Goal: Task Accomplishment & Management: Complete application form

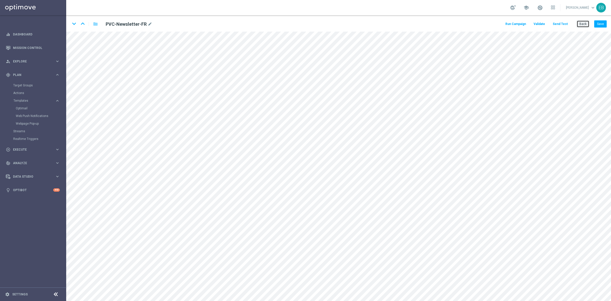
click at [585, 27] on button "Back" at bounding box center [583, 23] width 13 height 7
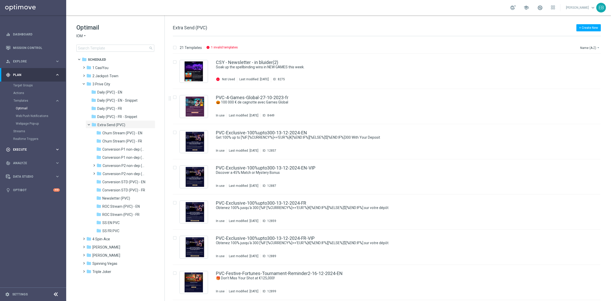
click at [36, 147] on div "play_circle_outline Execute" at bounding box center [30, 149] width 49 height 5
click at [31, 96] on div "Campaign Builder" at bounding box center [39, 99] width 52 height 8
click at [29, 98] on link "Campaign Builder" at bounding box center [33, 99] width 40 height 4
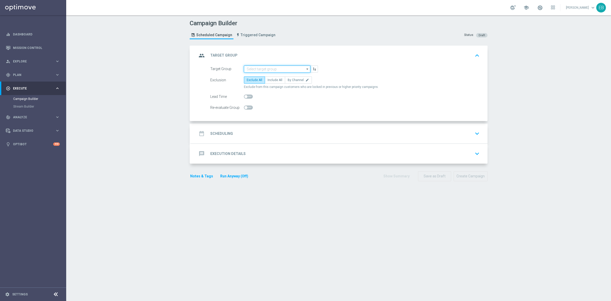
click at [249, 70] on input at bounding box center [277, 68] width 66 height 7
type input "IOM_CSY_Newsletter"
click at [271, 78] on label "Include All" at bounding box center [275, 79] width 20 height 7
click at [271, 79] on input "Include All" at bounding box center [269, 80] width 3 height 3
radio input "true"
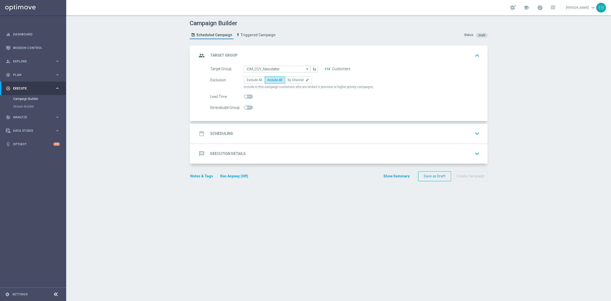
click at [247, 129] on div "date_range Scheduling keyboard_arrow_down" at bounding box center [339, 134] width 285 height 10
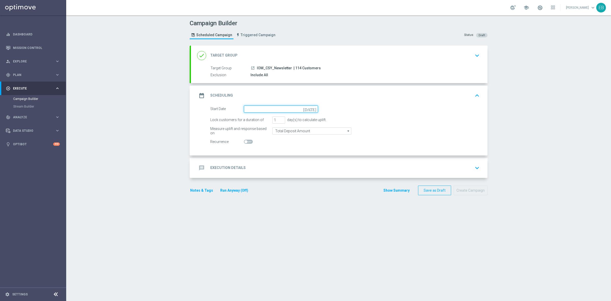
click at [249, 108] on input at bounding box center [281, 108] width 74 height 7
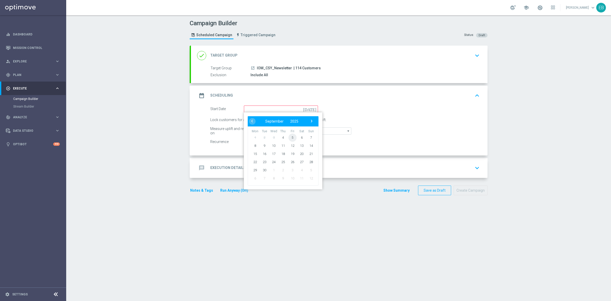
click at [290, 137] on span "5" at bounding box center [293, 137] width 8 height 8
type input "[DATE]"
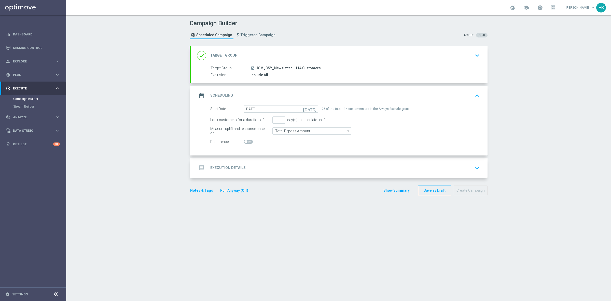
click at [301, 163] on div "message Execution Details keyboard_arrow_down" at bounding box center [339, 168] width 285 height 10
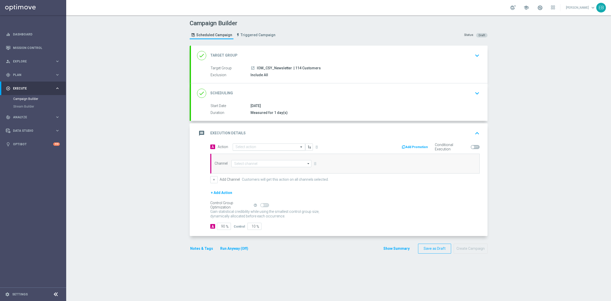
click at [258, 145] on input "text" at bounding box center [264, 147] width 57 height 4
type input "news"
click at [243, 163] on input at bounding box center [272, 163] width 80 height 7
click at [241, 176] on div "Optimail" at bounding box center [240, 178] width 12 height 5
type input "Optimail"
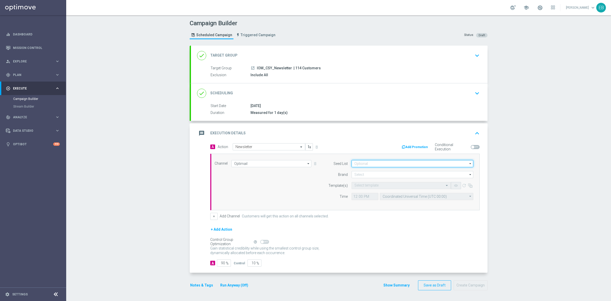
click at [366, 164] on input at bounding box center [413, 163] width 122 height 7
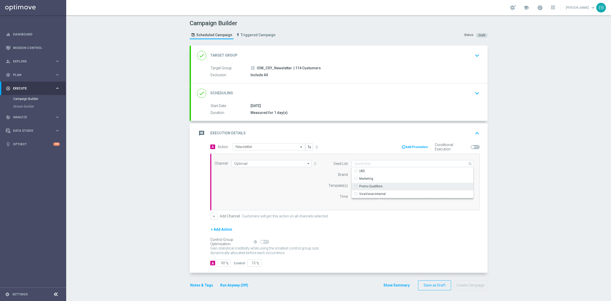
click at [374, 186] on div "Promo Qualifiers" at bounding box center [370, 186] width 23 height 5
drag, startPoint x: 296, startPoint y: 182, endPoint x: 338, endPoint y: 175, distance: 42.6
click at [296, 182] on div "Channel Optimail Optimail arrow_drop_down Drag here to set row groups Drag here…" at bounding box center [344, 182] width 266 height 44
type input "Promo Qualifiers"
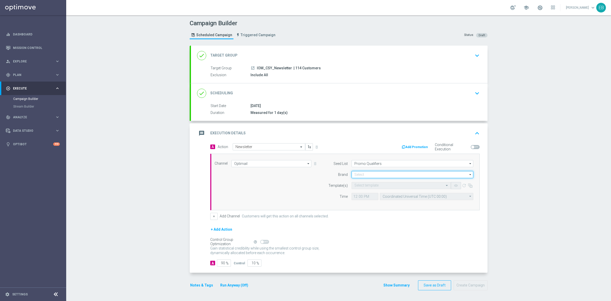
click at [362, 172] on input at bounding box center [413, 174] width 122 height 7
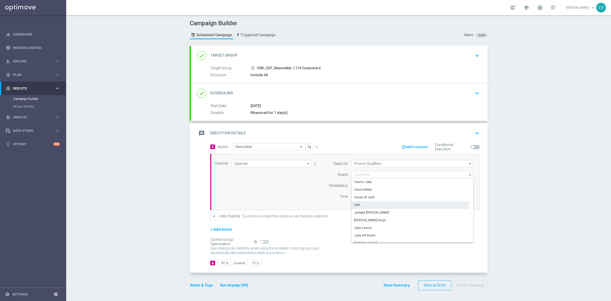
click at [358, 205] on div "IOM" at bounding box center [410, 204] width 117 height 7
type input "IOM"
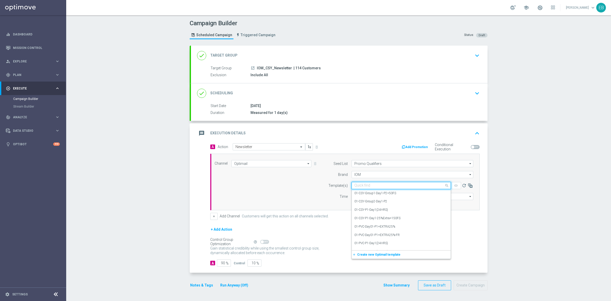
click at [360, 184] on input "text" at bounding box center [397, 185] width 84 height 4
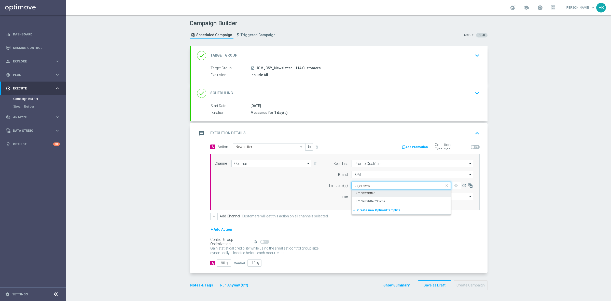
type input "csy-news"
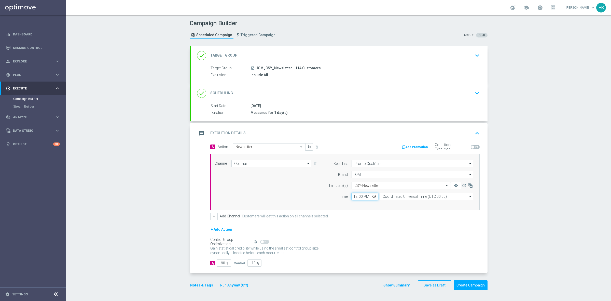
click at [353, 196] on input "12:00" at bounding box center [365, 196] width 27 height 7
type input "02:00"
click at [220, 262] on input "90" at bounding box center [224, 262] width 14 height 7
type input "1"
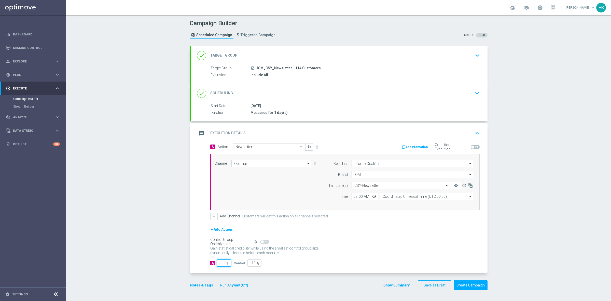
type input "99"
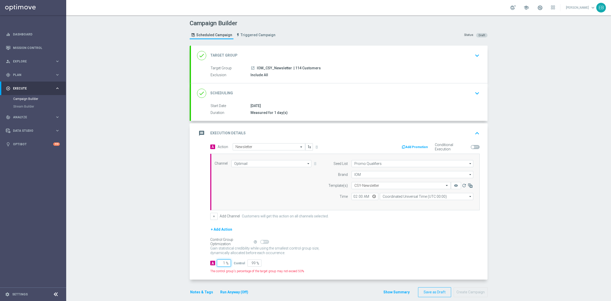
type input "10"
type input "90"
type input "100"
type input "0"
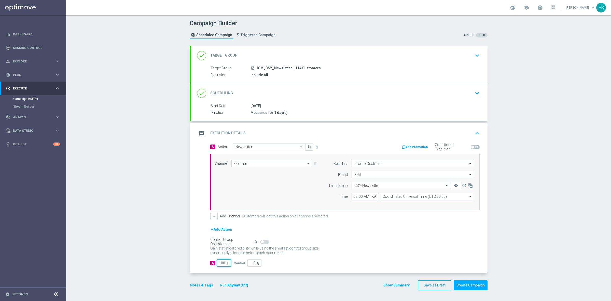
type input "100"
click at [208, 282] on div "Notes & Tags Run Anyway (Off)" at bounding box center [222, 285] width 65 height 10
click at [204, 283] on button "Notes & Tags" at bounding box center [202, 285] width 24 height 6
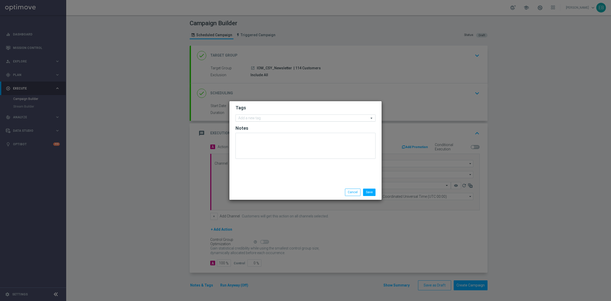
click at [257, 115] on div "Add a new tag" at bounding box center [302, 118] width 133 height 6
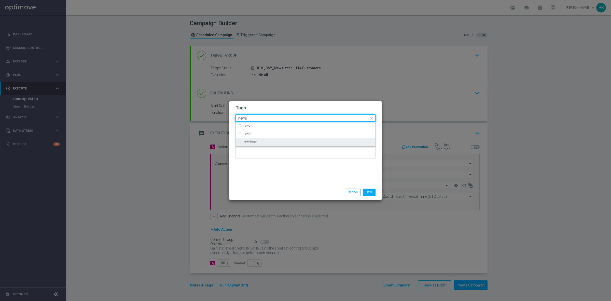
type input "news"
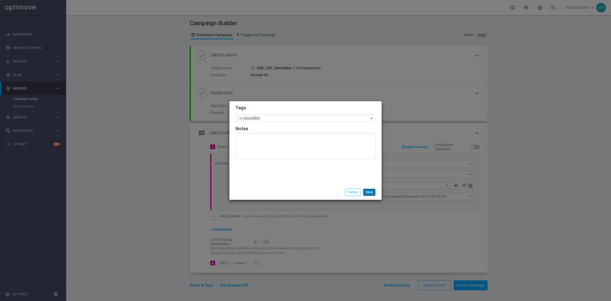
click at [369, 192] on button "Save" at bounding box center [369, 192] width 12 height 7
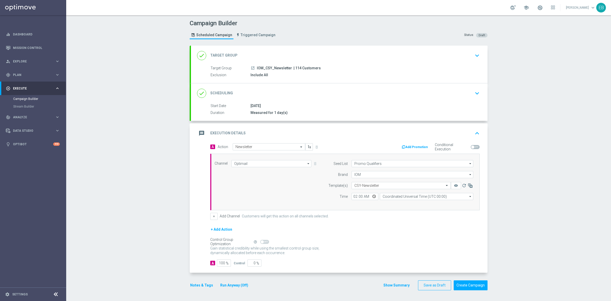
click at [455, 135] on div "message Execution Details keyboard_arrow_up" at bounding box center [339, 133] width 285 height 10
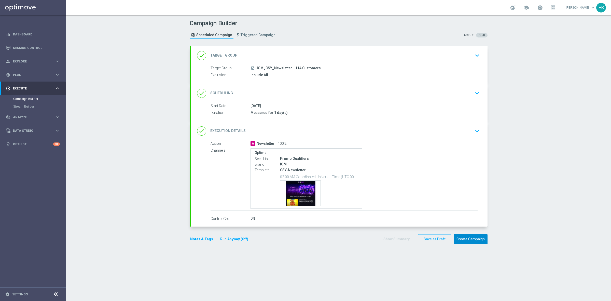
click at [470, 237] on button "Create Campaign" at bounding box center [471, 239] width 34 height 10
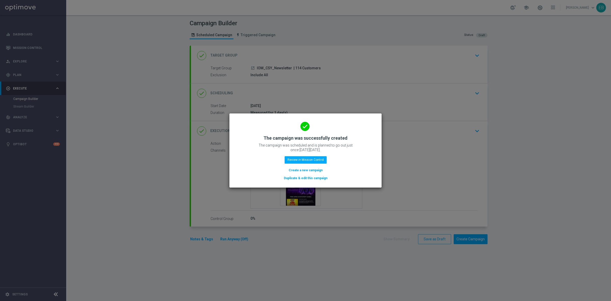
click at [317, 178] on button "Duplicate & edit this campaign" at bounding box center [306, 178] width 45 height 6
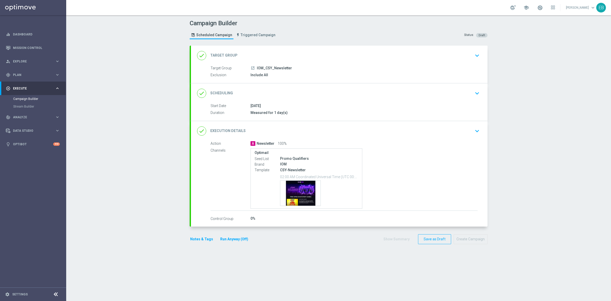
click at [280, 56] on div "done Target Group keyboard_arrow_down" at bounding box center [339, 56] width 285 height 10
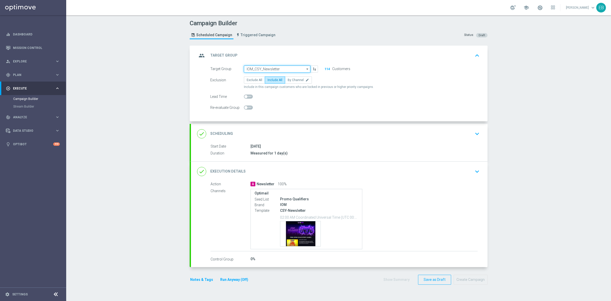
click at [277, 68] on input "IOM_CSY_Newsletter" at bounding box center [277, 68] width 66 height 7
type input "IOM_JPT_Newsletter"
click at [381, 185] on div "A Newsletter 100%" at bounding box center [364, 183] width 227 height 5
click at [369, 172] on div "done Execution Details keyboard_arrow_down" at bounding box center [339, 171] width 285 height 10
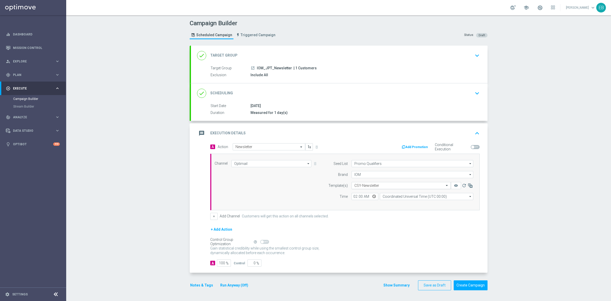
click at [392, 186] on input "text" at bounding box center [397, 185] width 84 height 4
type input "jpt-news"
click at [468, 129] on div "message Execution Details keyboard_arrow_up" at bounding box center [339, 133] width 285 height 10
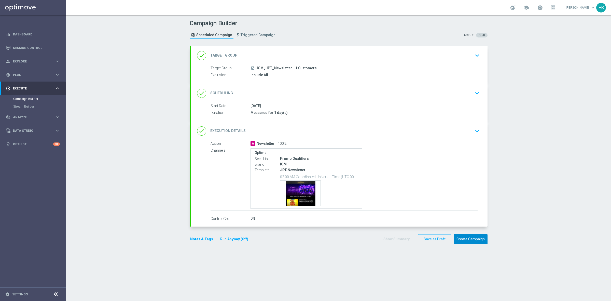
click at [474, 239] on button "Create Campaign" at bounding box center [471, 239] width 34 height 10
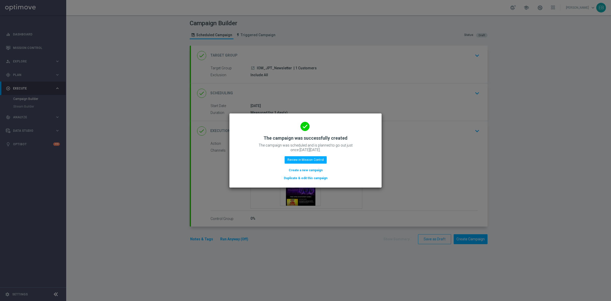
click at [320, 178] on button "Duplicate & edit this campaign" at bounding box center [306, 178] width 45 height 6
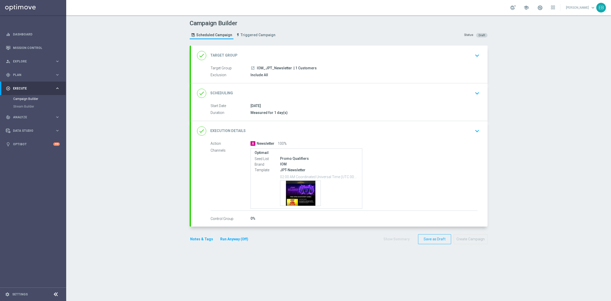
click at [321, 59] on div "done Target Group keyboard_arrow_down" at bounding box center [339, 56] width 285 height 10
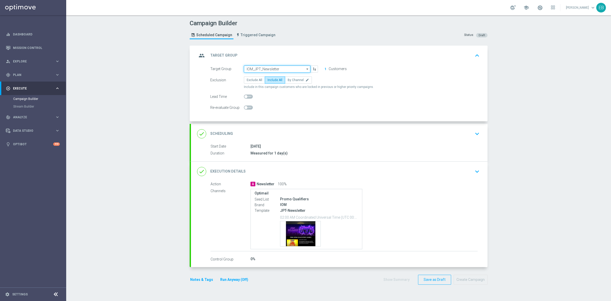
click at [275, 68] on input "IOM_JPT_Newsletter" at bounding box center [277, 68] width 66 height 7
type input "IOM_SPA_Newsletter"
click at [421, 173] on div "done Execution Details keyboard_arrow_down" at bounding box center [339, 171] width 285 height 10
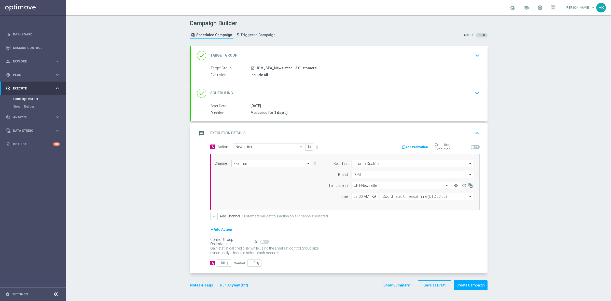
click at [397, 186] on input "text" at bounding box center [397, 185] width 84 height 4
type input "spa-news"
click at [449, 126] on div "message Execution Details keyboard_arrow_up" at bounding box center [339, 133] width 297 height 20
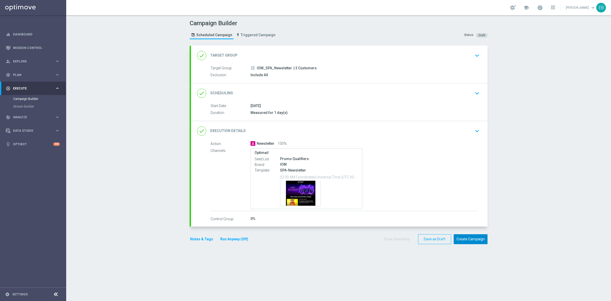
click at [471, 239] on button "Create Campaign" at bounding box center [471, 239] width 34 height 10
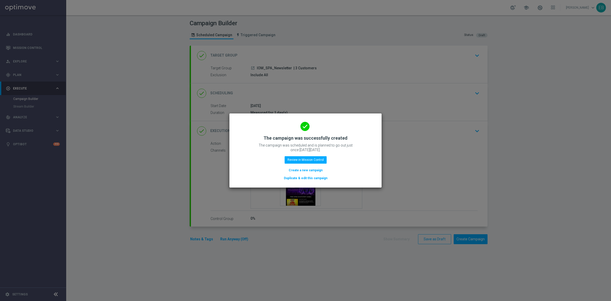
click at [301, 175] on button "Duplicate & edit this campaign" at bounding box center [306, 178] width 45 height 6
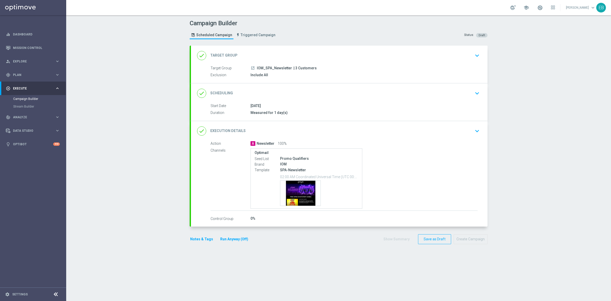
click at [284, 49] on div "done Target Group keyboard_arrow_down" at bounding box center [339, 56] width 297 height 20
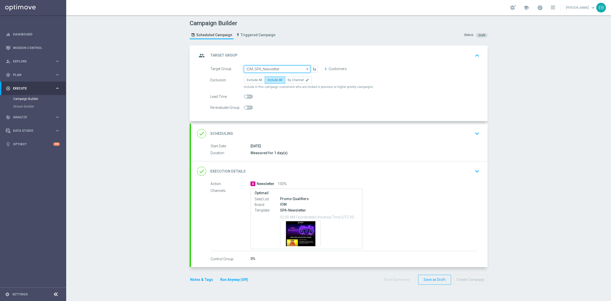
click at [283, 66] on input "IOM_SPA_Newsletter" at bounding box center [277, 68] width 66 height 7
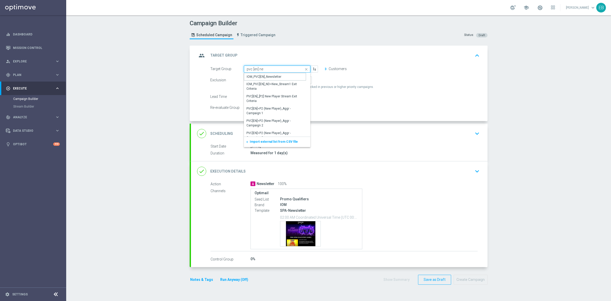
type input "IOM_PVC[EN]_Newsletter"
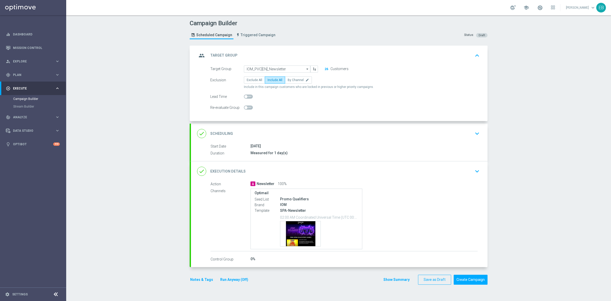
click at [390, 166] on div "done Execution Details keyboard_arrow_down" at bounding box center [339, 171] width 285 height 10
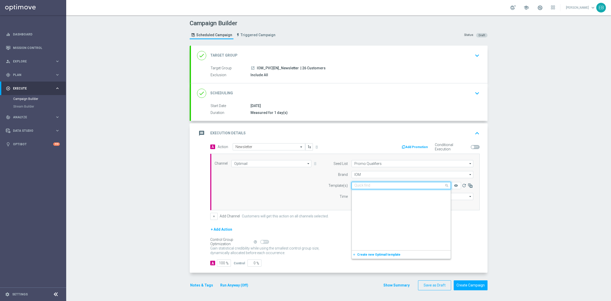
click at [391, 186] on input "text" at bounding box center [397, 185] width 84 height 4
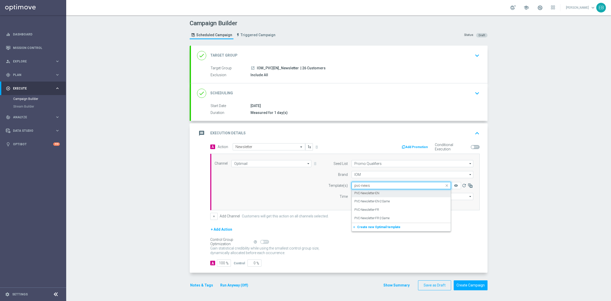
type input "pvc-news"
click at [454, 128] on div "message Execution Details keyboard_arrow_up" at bounding box center [339, 133] width 285 height 10
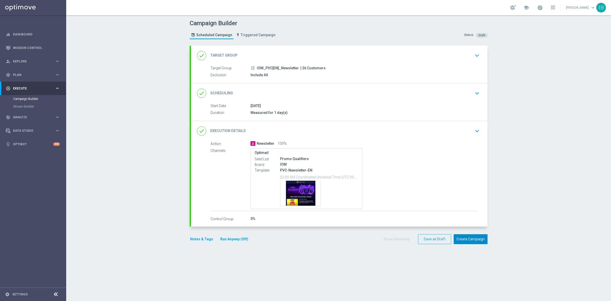
click at [478, 239] on button "Create Campaign" at bounding box center [471, 239] width 34 height 10
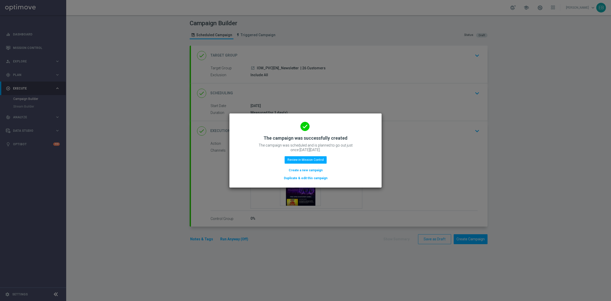
click at [317, 179] on button "Duplicate & edit this campaign" at bounding box center [306, 178] width 45 height 6
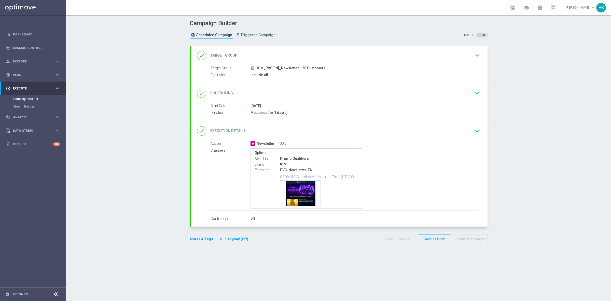
click at [317, 55] on div "done Target Group keyboard_arrow_down" at bounding box center [339, 56] width 285 height 10
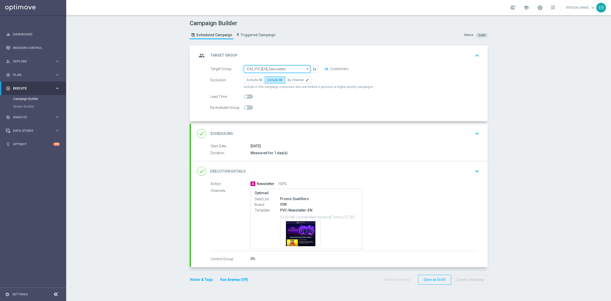
click at [292, 69] on input "IOM_PVC[EN]_Newsletter" at bounding box center [277, 68] width 66 height 7
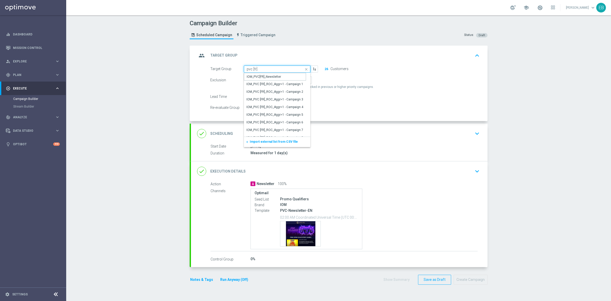
type input "IOM_PVC[FR]_Newsletter"
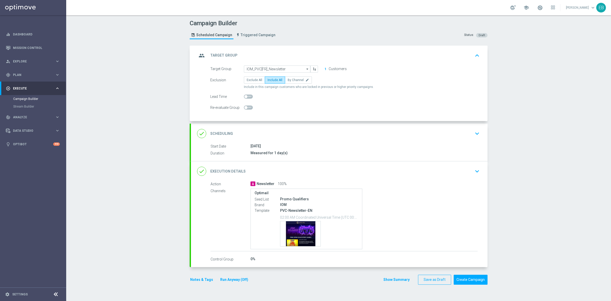
click at [378, 171] on div "done Execution Details keyboard_arrow_down" at bounding box center [339, 171] width 285 height 10
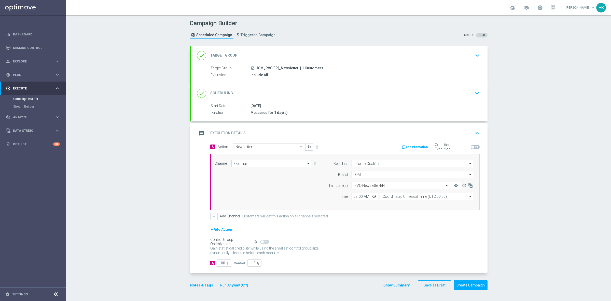
click at [392, 186] on input "text" at bounding box center [397, 185] width 84 height 4
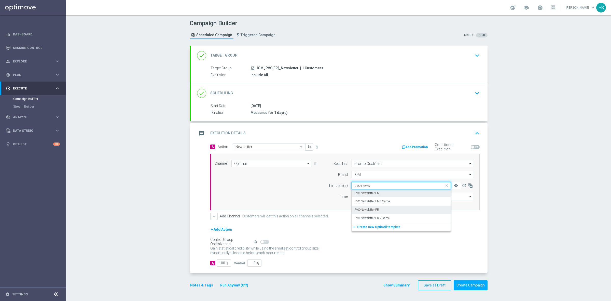
type input "pvc-news"
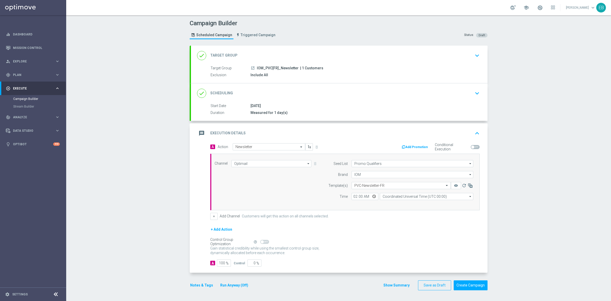
click at [439, 136] on div "message Execution Details keyboard_arrow_up" at bounding box center [339, 133] width 285 height 10
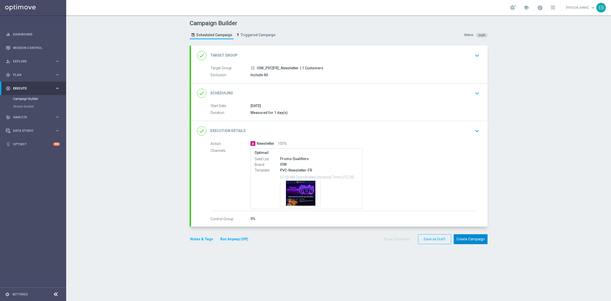
click at [479, 238] on button "Create Campaign" at bounding box center [471, 239] width 34 height 10
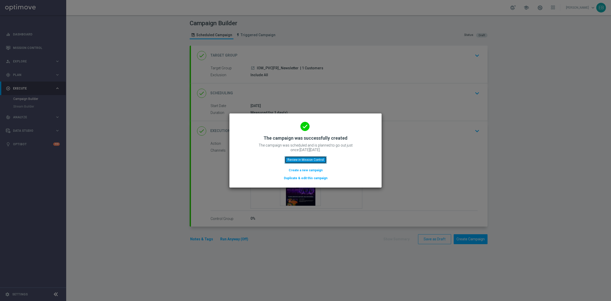
click at [320, 159] on button "Review in Mission Control" at bounding box center [306, 159] width 42 height 7
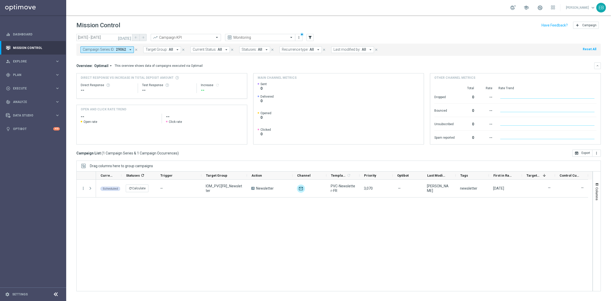
click at [137, 50] on icon "close" at bounding box center [137, 50] width 4 height 4
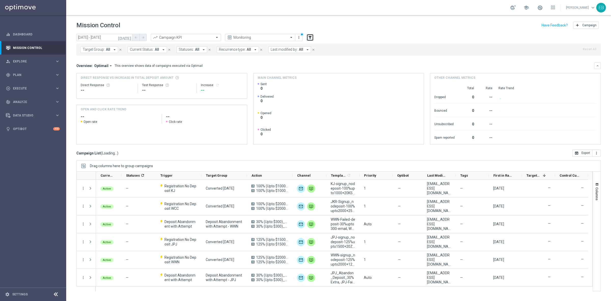
click at [310, 36] on icon "filter_alt" at bounding box center [310, 37] width 5 height 5
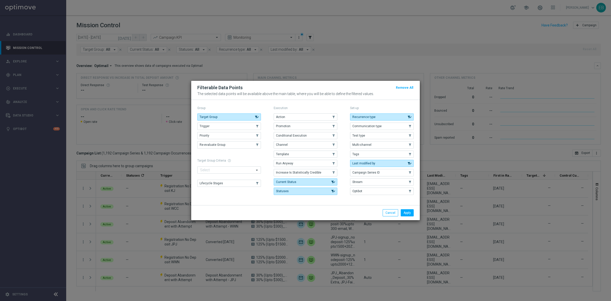
click at [374, 150] on div "Recurrence type .cls-1{fill:none;} .cls-1{fill:none;} Communication type .cls-1…" at bounding box center [382, 154] width 64 height 82
click at [367, 152] on button "Tags" at bounding box center [382, 154] width 64 height 7
click at [407, 211] on button "Apply" at bounding box center [407, 212] width 13 height 7
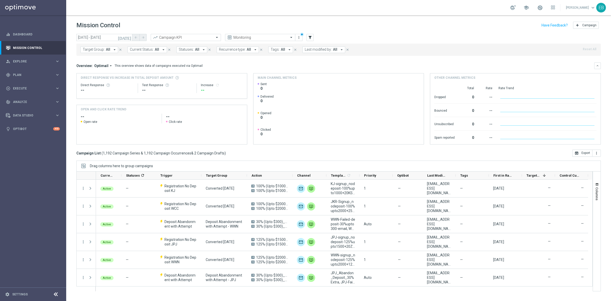
click at [275, 46] on div "Target Group: All arrow_drop_down close Current Status: All arrow_drop_down clo…" at bounding box center [338, 50] width 525 height 12
click at [277, 49] on span "Tags:" at bounding box center [275, 49] width 9 height 4
click at [281, 101] on label "Newsletter" at bounding box center [283, 100] width 14 height 3
type input "news"
click at [281, 106] on div "newsletter" at bounding box center [313, 108] width 84 height 8
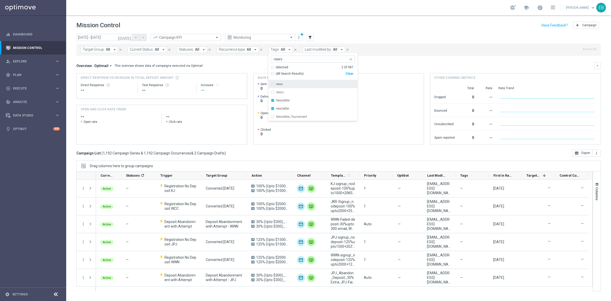
click at [386, 63] on div "Overview: Optimail arrow_drop_down This overview shows data of campaigns execut…" at bounding box center [338, 65] width 525 height 7
